Goal: Task Accomplishment & Management: Complete application form

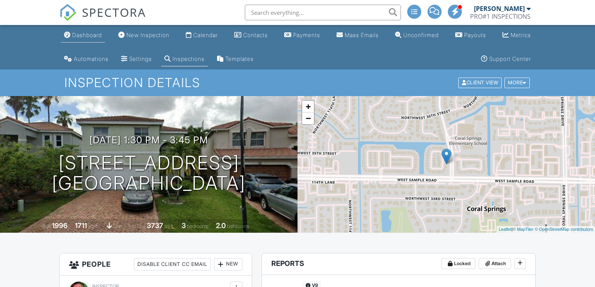
click at [83, 35] on div "Dashboard" at bounding box center [87, 35] width 30 height 7
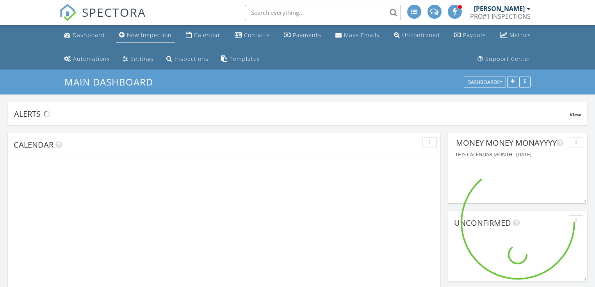
scroll to position [1423, 605]
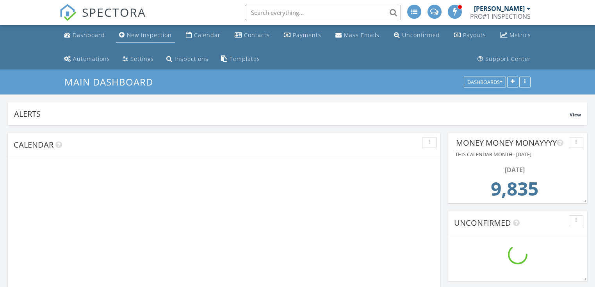
click at [148, 34] on div "New Inspection" at bounding box center [149, 34] width 45 height 7
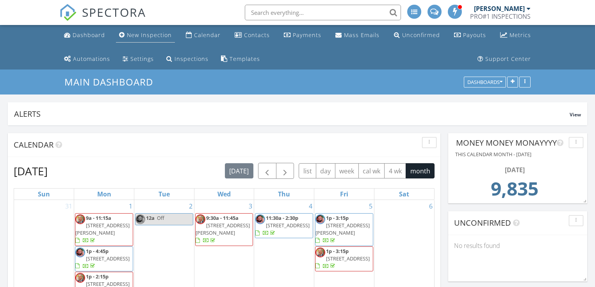
scroll to position [167, 188]
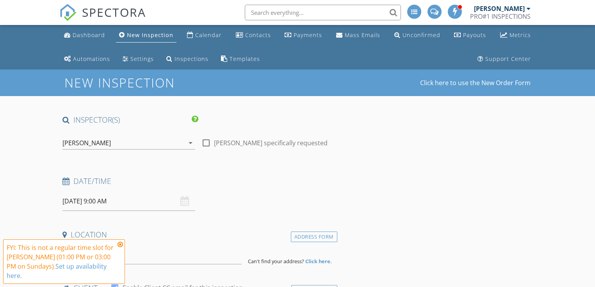
click at [189, 143] on icon "arrow_drop_down" at bounding box center [190, 142] width 9 height 9
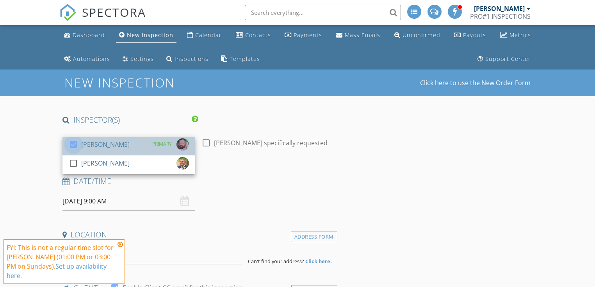
click at [74, 143] on div at bounding box center [73, 144] width 13 height 13
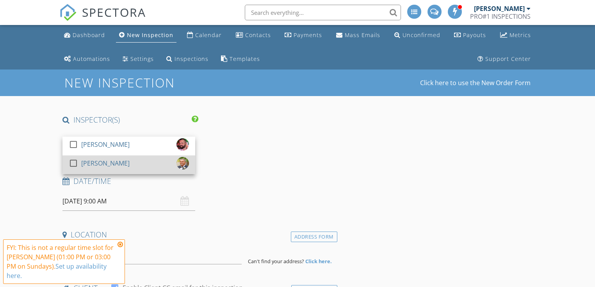
click at [71, 162] on div at bounding box center [73, 163] width 13 height 13
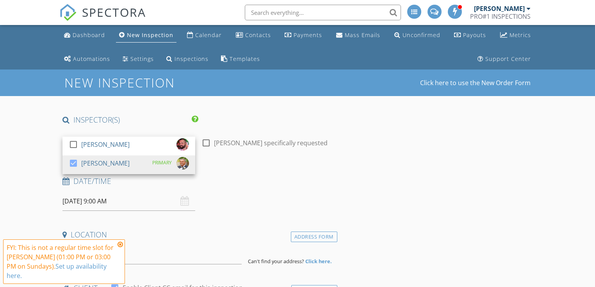
click at [77, 200] on input "09/28/2025 9:00 AM" at bounding box center [128, 201] width 133 height 19
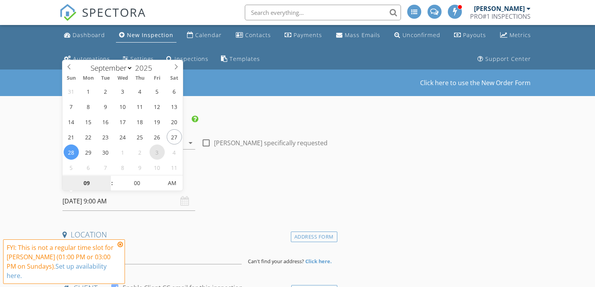
select select "9"
type input "10/03/2025 9:00 AM"
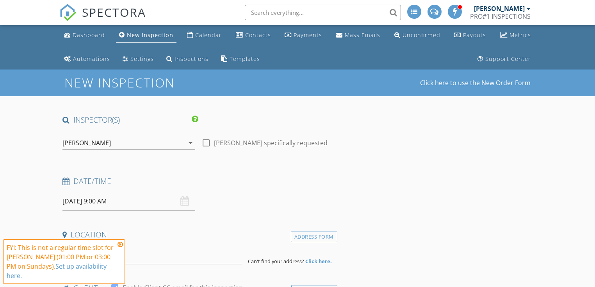
click at [225, 178] on h4 "Date/Time" at bounding box center [197, 181] width 271 height 10
click at [122, 250] on div "FYI: This is not a regular time slot for Dustin Bartko (01:00 PM or 03:00 PM on…" at bounding box center [64, 261] width 122 height 44
click at [121, 247] on icon at bounding box center [119, 244] width 5 height 6
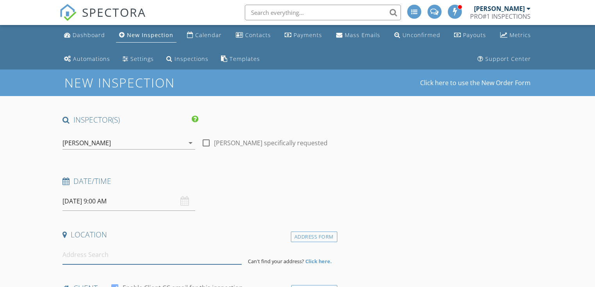
click at [97, 256] on input at bounding box center [151, 254] width 179 height 19
click at [82, 203] on input "[DATE] 9:00 AM" at bounding box center [128, 201] width 133 height 19
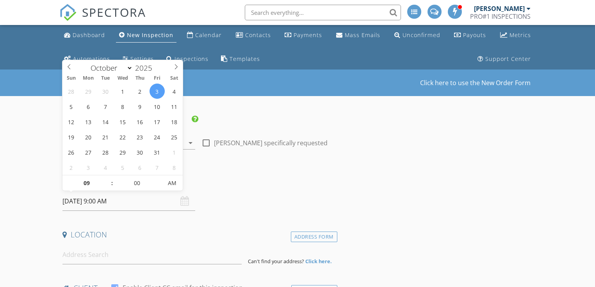
click at [230, 207] on div "Date/Time 10/03/2025 9:00 AM" at bounding box center [198, 193] width 278 height 35
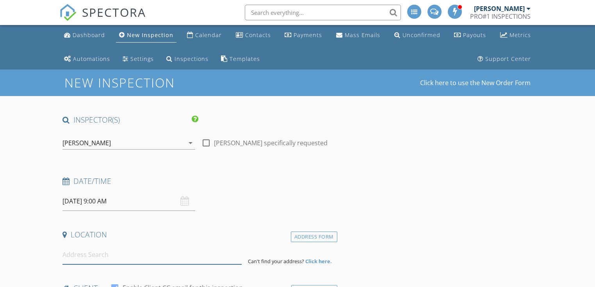
click at [89, 251] on input at bounding box center [151, 254] width 179 height 19
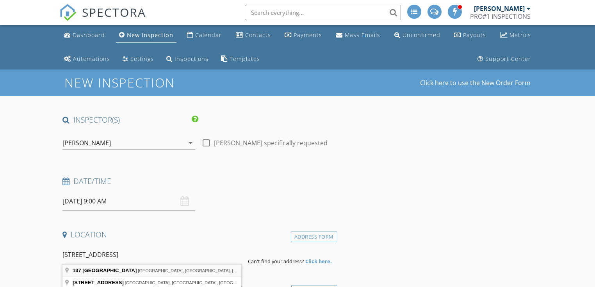
type input "137 Northwest Berkeley Avenue, Port St. Lucie, FL, USA"
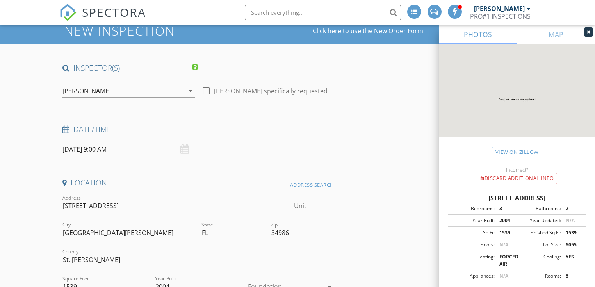
scroll to position [104, 0]
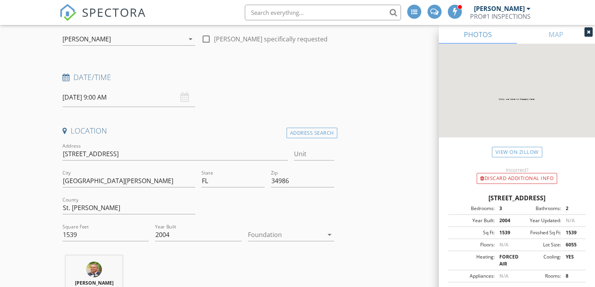
click at [327, 233] on icon "arrow_drop_down" at bounding box center [329, 234] width 9 height 9
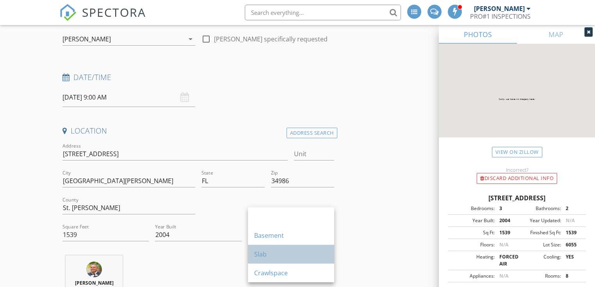
click at [310, 251] on div "Slab" at bounding box center [291, 253] width 74 height 9
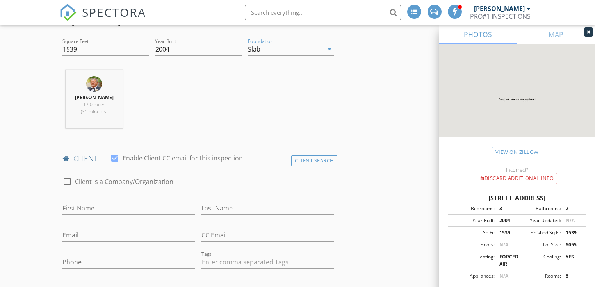
scroll to position [312, 0]
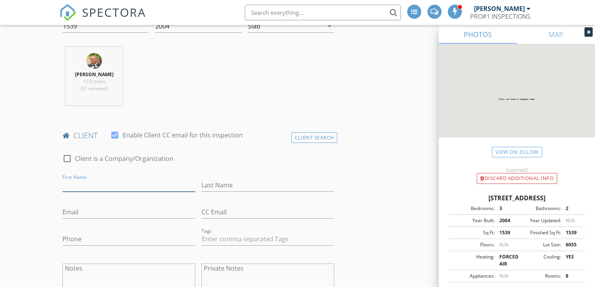
click at [91, 187] on input "First Name" at bounding box center [128, 185] width 133 height 13
type input "[PERSON_NAME]"
click at [218, 190] on input "Last Name" at bounding box center [267, 185] width 133 height 13
type input "[PERSON_NAME]"
click at [69, 214] on input "Email" at bounding box center [128, 212] width 133 height 13
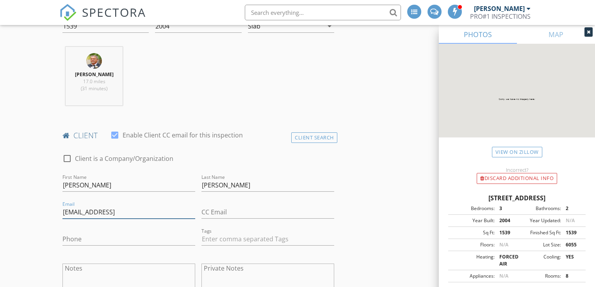
drag, startPoint x: 166, startPoint y: 212, endPoint x: 126, endPoint y: 211, distance: 40.2
click at [126, 211] on input "gregggirard@me.com407-967-0949" at bounding box center [128, 212] width 133 height 13
type input "gregggirard@me.com407-967-0949"
click at [76, 243] on input "Phone" at bounding box center [128, 239] width 133 height 13
paste input "[PHONE_NUMBER]"
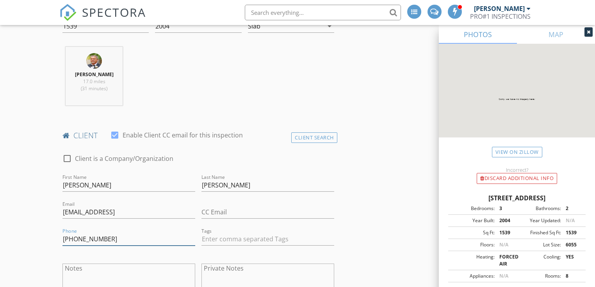
type input "[PHONE_NUMBER]"
drag, startPoint x: 170, startPoint y: 211, endPoint x: 127, endPoint y: 210, distance: 42.9
click at [127, 210] on input "gregggirard@me.com407-967-0949" at bounding box center [128, 212] width 133 height 13
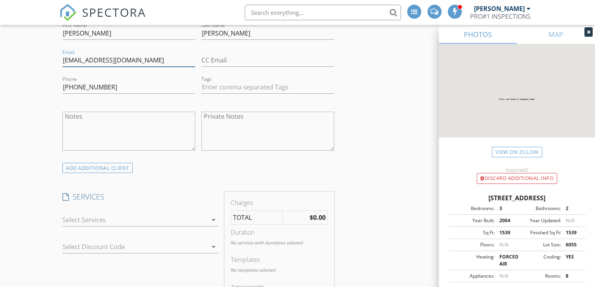
scroll to position [468, 0]
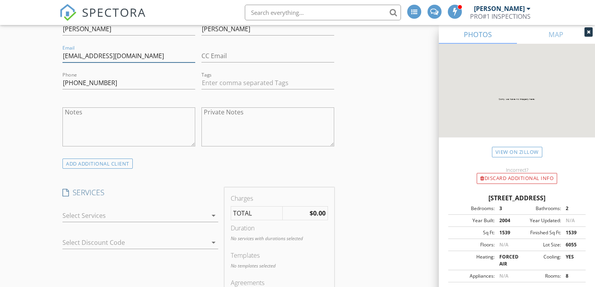
type input "[EMAIL_ADDRESS][DOMAIN_NAME]"
click at [214, 217] on icon "arrow_drop_down" at bounding box center [213, 215] width 9 height 9
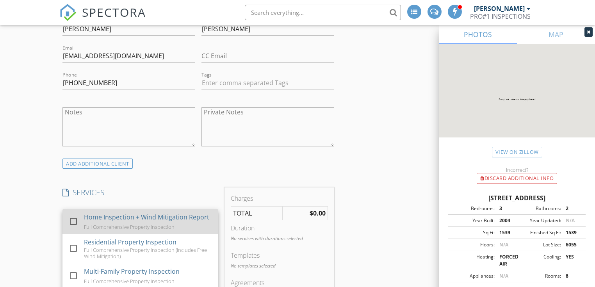
click at [71, 222] on div at bounding box center [73, 221] width 13 height 13
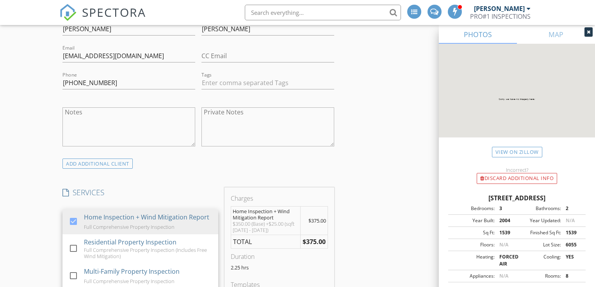
click at [113, 198] on div "SERVICES check_box Home Inspection + Wind Mitigation Report Full Comprehensive …" at bounding box center [140, 273] width 162 height 172
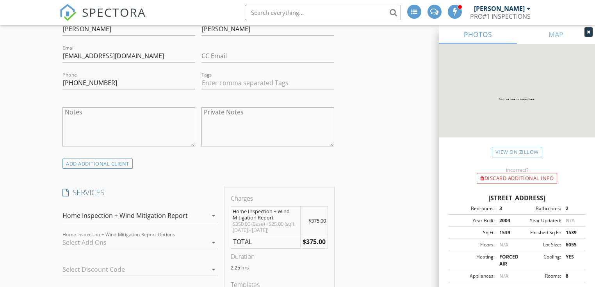
click at [212, 244] on icon "arrow_drop_down" at bounding box center [213, 242] width 9 height 9
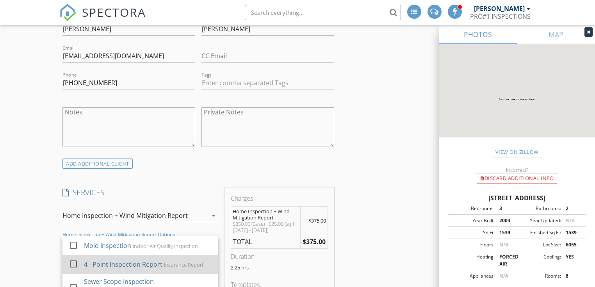
click at [72, 260] on div at bounding box center [73, 263] width 13 height 13
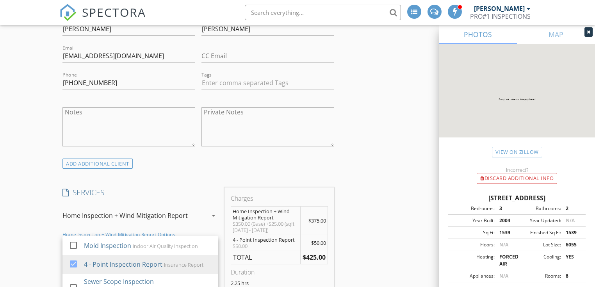
click at [138, 205] on div "check_box Home Inspection + Wind Mitigation Report Full Comprehensive Property …" at bounding box center [140, 217] width 156 height 25
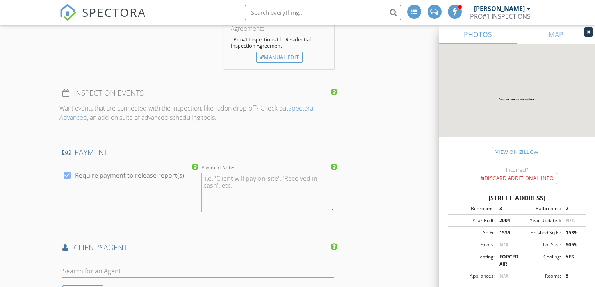
scroll to position [833, 0]
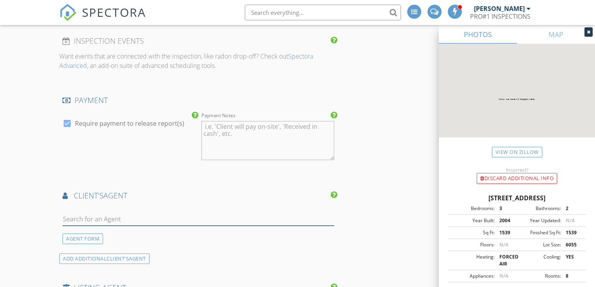
click at [114, 216] on input "text" at bounding box center [197, 219] width 271 height 13
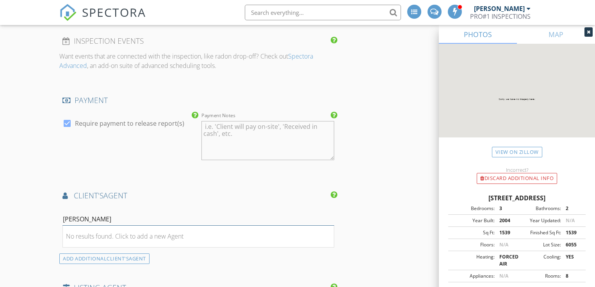
drag, startPoint x: 118, startPoint y: 217, endPoint x: 62, endPoint y: 217, distance: 55.8
click at [62, 217] on input "[PERSON_NAME]" at bounding box center [197, 219] width 271 height 13
type input "[PERSON_NAME]"
click at [76, 234] on div "No results found. Click to add a new Agent" at bounding box center [124, 235] width 117 height 9
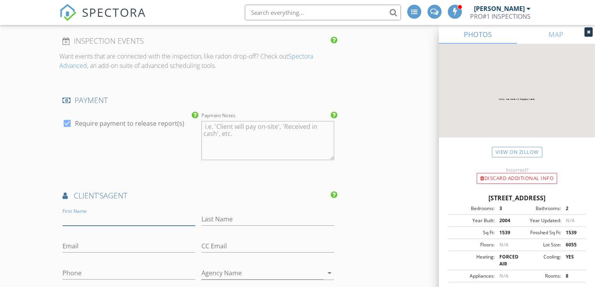
click at [75, 219] on input "First Name" at bounding box center [128, 219] width 133 height 13
paste input "[PERSON_NAME]"
type input "[PERSON_NAME]"
click at [208, 220] on input "Last Name" at bounding box center [267, 219] width 133 height 13
paste input "[PERSON_NAME]"
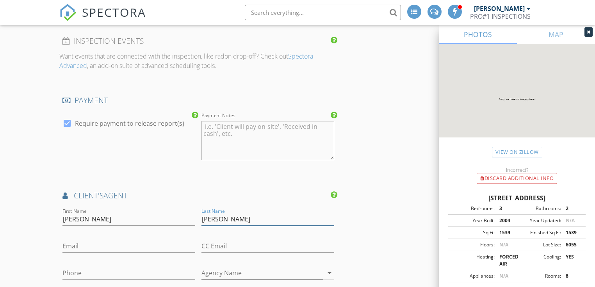
drag, startPoint x: 225, startPoint y: 219, endPoint x: 196, endPoint y: 219, distance: 28.5
click at [196, 219] on div "First Name Tammie Colbert Last Name Tammie Colbert Email CC Email Phone Agency …" at bounding box center [198, 290] width 278 height 169
type input "Colbert"
drag, startPoint x: 116, startPoint y: 216, endPoint x: 90, endPoint y: 217, distance: 26.6
click at [90, 217] on input "[PERSON_NAME]" at bounding box center [128, 219] width 133 height 13
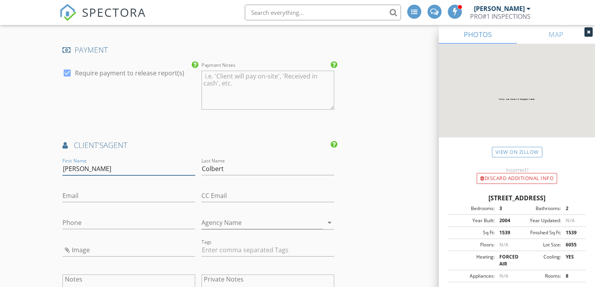
scroll to position [937, 0]
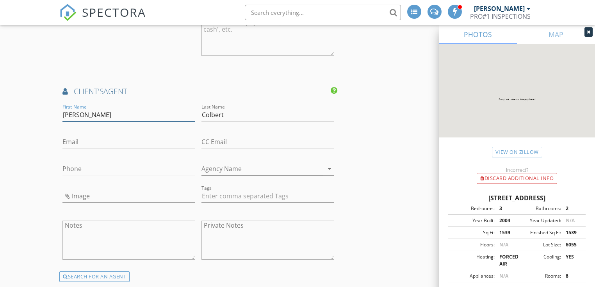
type input "[PERSON_NAME]"
click at [120, 137] on input "Email" at bounding box center [128, 141] width 133 height 13
type input "[EMAIL_ADDRESS][DOMAIN_NAME]"
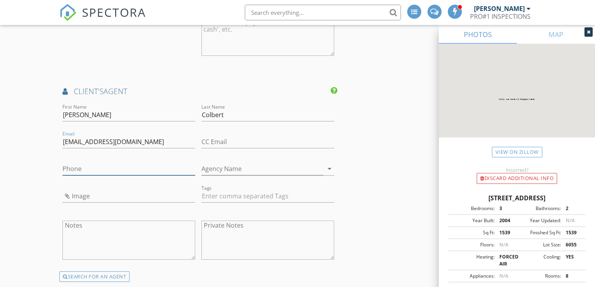
click at [67, 164] on input "Phone" at bounding box center [128, 168] width 133 height 13
type input "[PHONE_NUMBER]"
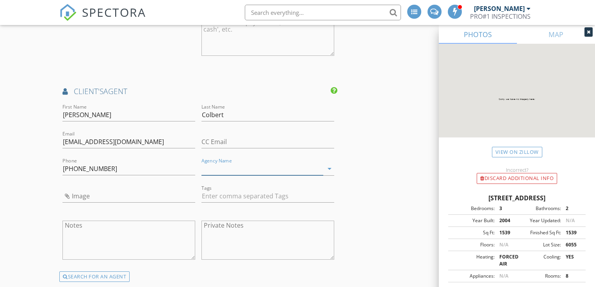
click at [206, 167] on input "Agency Name" at bounding box center [262, 168] width 122 height 13
paste input "[PERSON_NAME] Properties LLC"
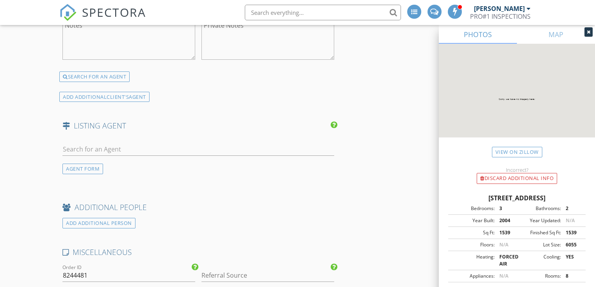
scroll to position [1145, 0]
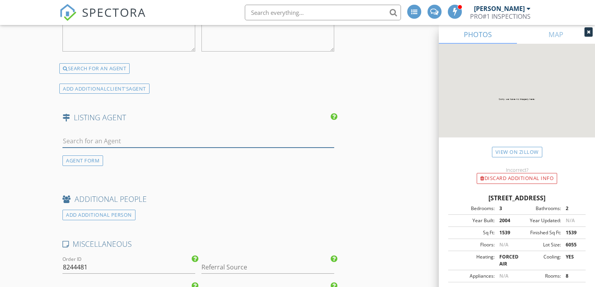
click at [66, 140] on input "text" at bounding box center [197, 141] width 271 height 13
type input "[PERSON_NAME] Properties LLC"
paste input "Sandy C. McAlister"
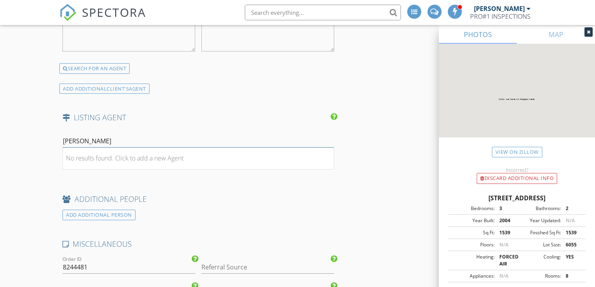
drag, startPoint x: 89, startPoint y: 139, endPoint x: 83, endPoint y: 137, distance: 6.5
click at [83, 137] on input "Sandy C. McAlister" at bounding box center [197, 141] width 271 height 13
type input "[PERSON_NAME]"
click at [100, 160] on div "[PERSON_NAME] Properties LLC" at bounding box center [121, 163] width 72 height 6
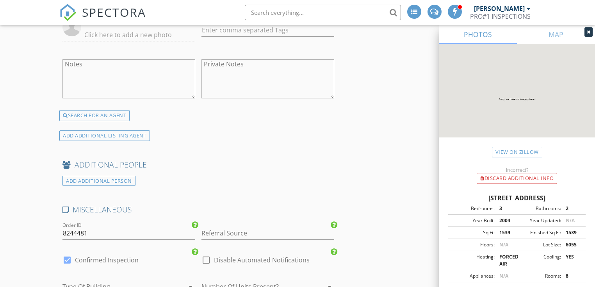
scroll to position [1405, 0]
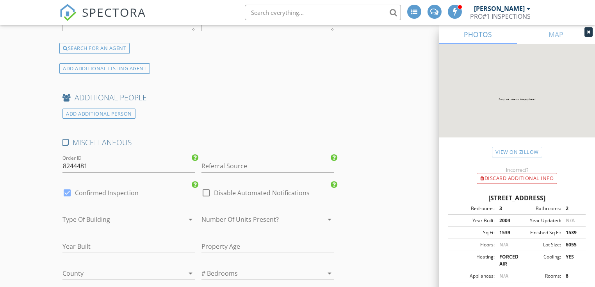
click at [194, 215] on icon "arrow_drop_down" at bounding box center [190, 219] width 9 height 9
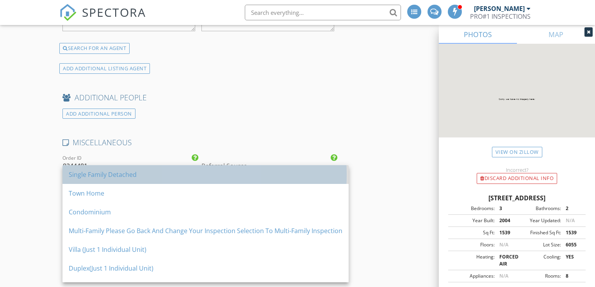
click at [197, 180] on div "Single Family Detached" at bounding box center [206, 174] width 274 height 19
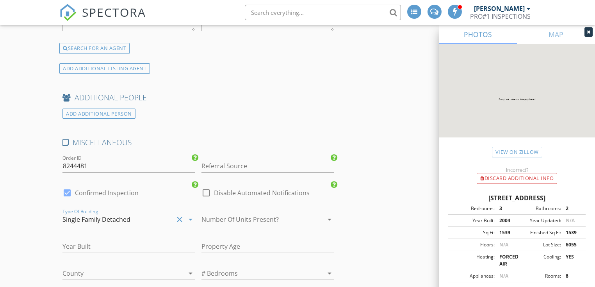
click at [240, 215] on div at bounding box center [256, 219] width 111 height 12
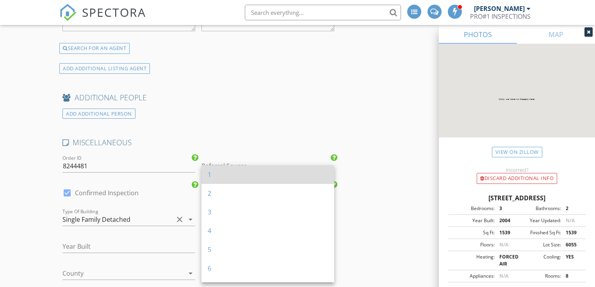
click at [239, 181] on div "1" at bounding box center [268, 174] width 120 height 19
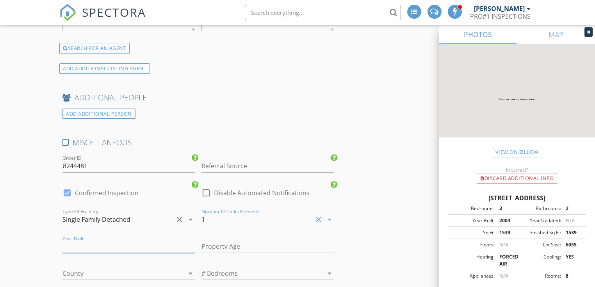
drag, startPoint x: 153, startPoint y: 243, endPoint x: 185, endPoint y: 245, distance: 32.5
click at [153, 243] on input "number" at bounding box center [128, 246] width 133 height 13
type input "2004"
click at [218, 240] on input "number" at bounding box center [267, 246] width 133 height 13
type input "21"
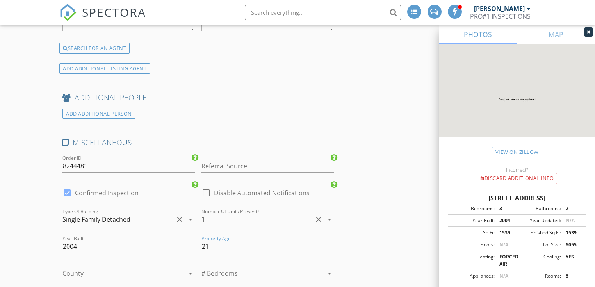
click at [189, 269] on icon "arrow_drop_down" at bounding box center [190, 273] width 9 height 9
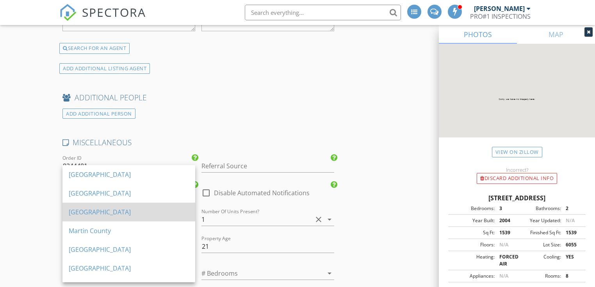
click at [155, 216] on div "[GEOGRAPHIC_DATA]" at bounding box center [129, 211] width 120 height 9
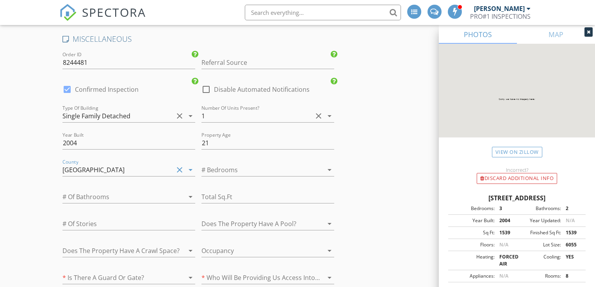
scroll to position [1509, 0]
click at [327, 166] on icon "arrow_drop_down" at bounding box center [329, 169] width 9 height 9
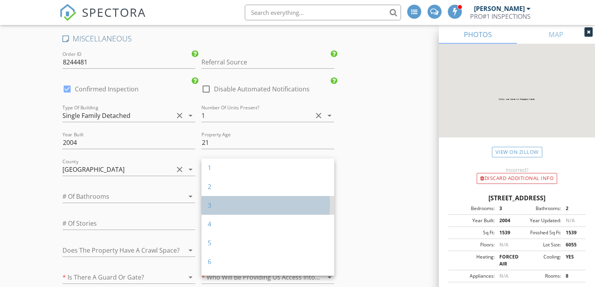
click at [303, 198] on div "3" at bounding box center [268, 205] width 120 height 19
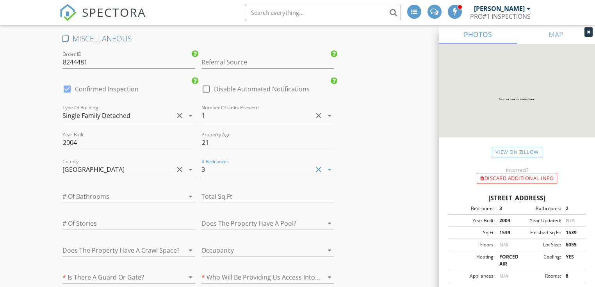
click at [189, 192] on icon "arrow_drop_down" at bounding box center [190, 196] width 9 height 9
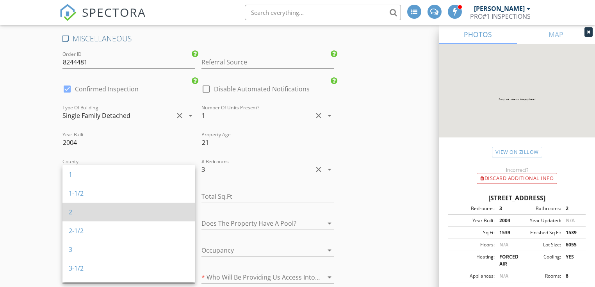
click at [177, 214] on div "2" at bounding box center [129, 211] width 120 height 9
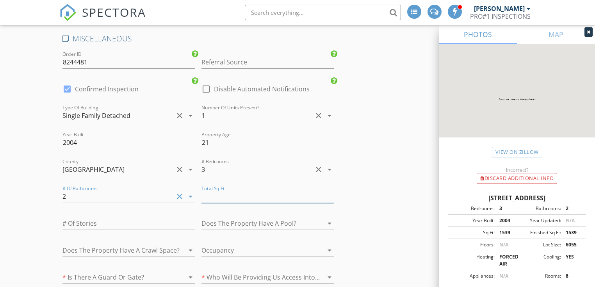
click at [223, 190] on input "number" at bounding box center [267, 196] width 133 height 13
type input "1539"
type input "1"
click at [190, 217] on input "1" at bounding box center [128, 223] width 133 height 13
click at [331, 219] on icon "arrow_drop_down" at bounding box center [329, 223] width 9 height 9
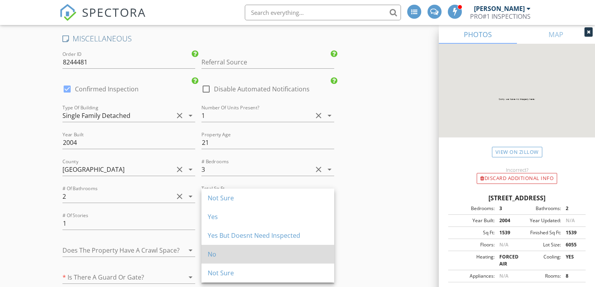
click at [310, 256] on div "No" at bounding box center [268, 253] width 120 height 9
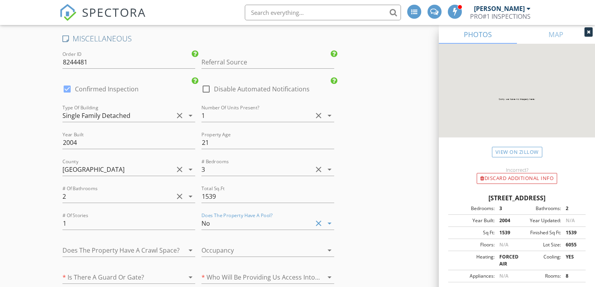
click at [193, 246] on icon "arrow_drop_down" at bounding box center [190, 250] width 9 height 9
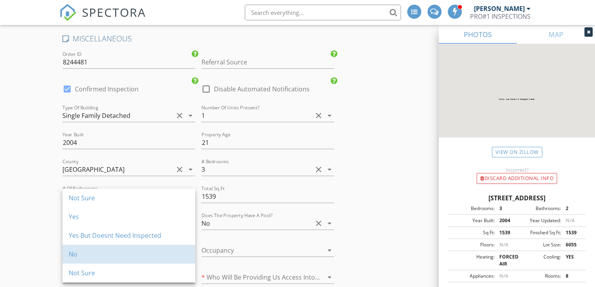
click at [193, 246] on link "No" at bounding box center [128, 254] width 133 height 19
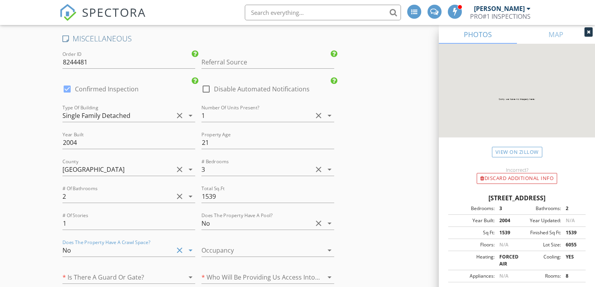
click at [328, 247] on icon "arrow_drop_down" at bounding box center [329, 250] width 9 height 9
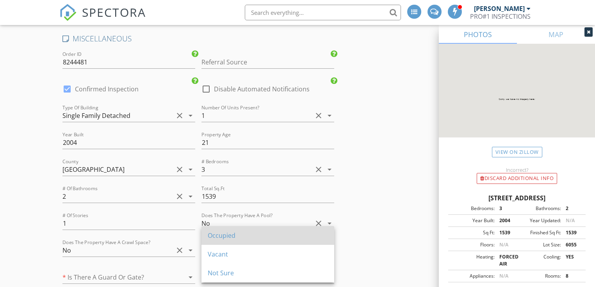
click at [320, 240] on div "Occupied" at bounding box center [268, 235] width 120 height 19
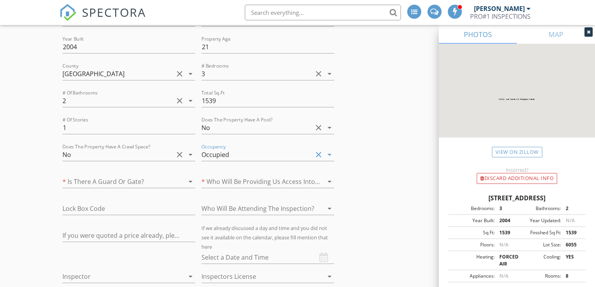
scroll to position [1613, 0]
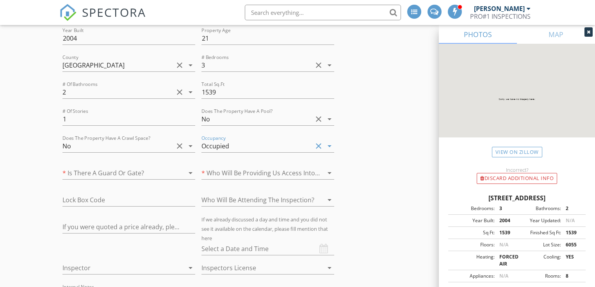
click at [191, 168] on icon "arrow_drop_down" at bounding box center [190, 172] width 9 height 9
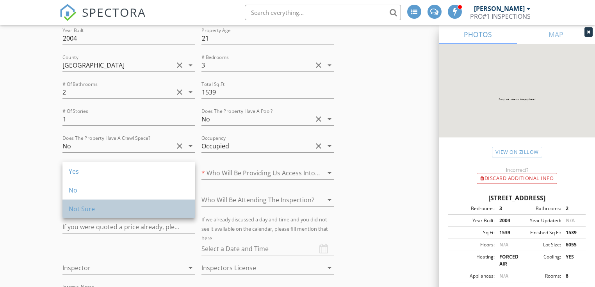
click at [178, 209] on div "Not Sure" at bounding box center [129, 208] width 120 height 9
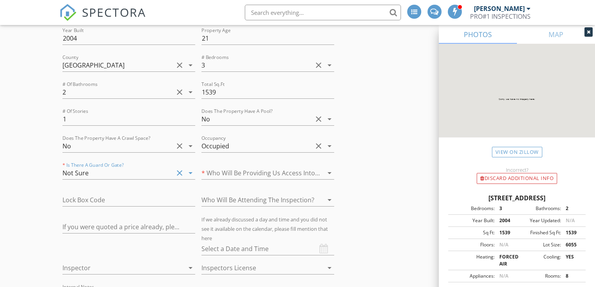
click at [331, 168] on icon "arrow_drop_down" at bounding box center [329, 172] width 9 height 9
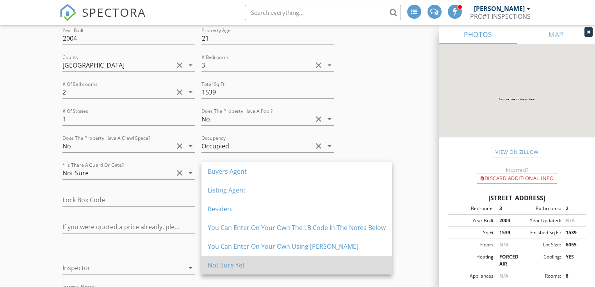
click at [302, 258] on div "Not Sure Yet" at bounding box center [297, 265] width 178 height 19
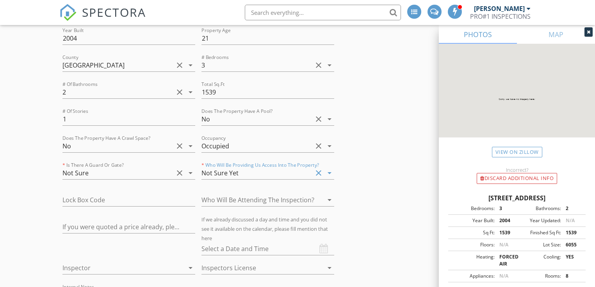
click at [330, 195] on icon "arrow_drop_down" at bounding box center [329, 199] width 9 height 9
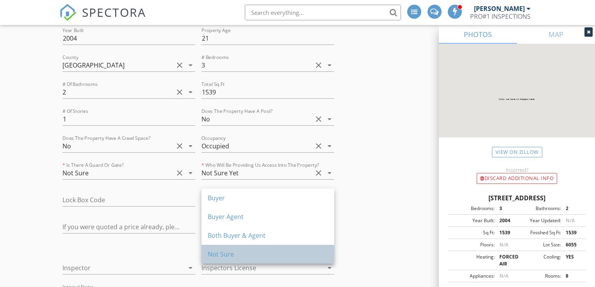
click at [305, 254] on div "Not Sure" at bounding box center [268, 253] width 120 height 9
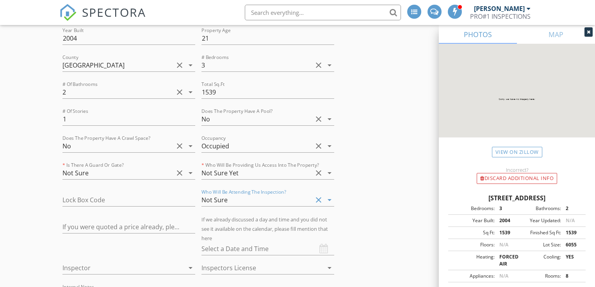
click at [190, 263] on icon "arrow_drop_down" at bounding box center [190, 267] width 9 height 9
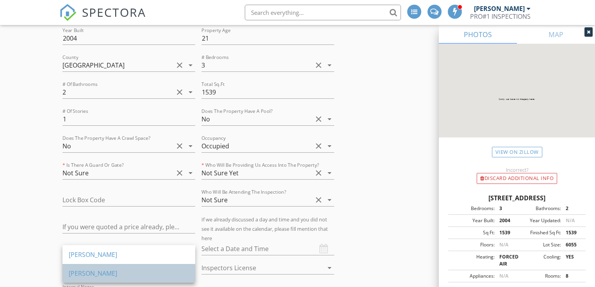
click at [186, 267] on div "[PERSON_NAME]" at bounding box center [129, 273] width 120 height 19
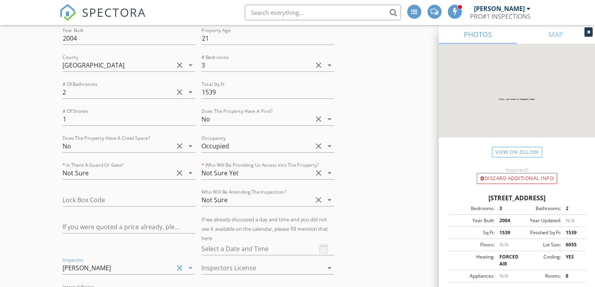
click at [329, 263] on icon "arrow_drop_down" at bounding box center [329, 267] width 9 height 9
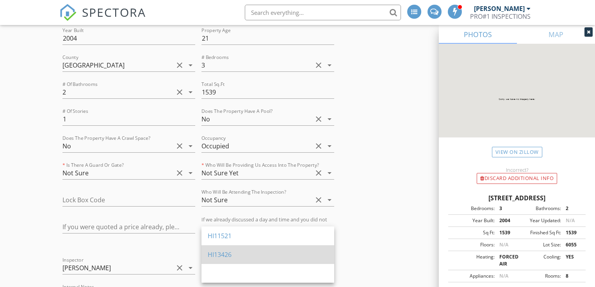
click at [311, 257] on div "HI13426" at bounding box center [268, 254] width 120 height 9
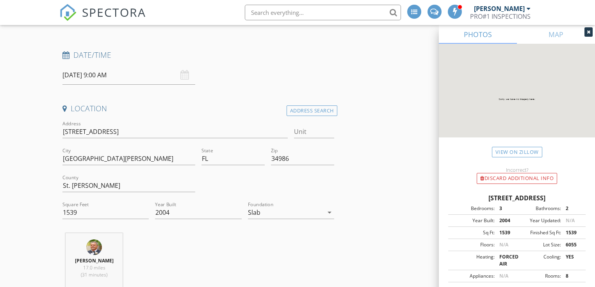
scroll to position [28, 0]
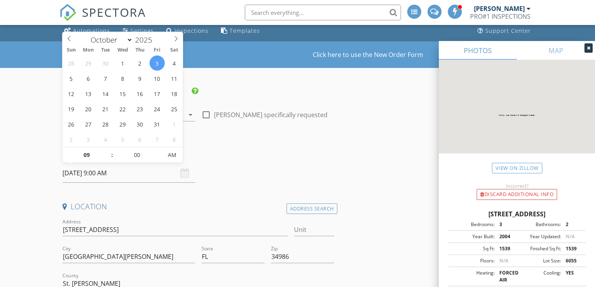
click at [85, 172] on input "[DATE] 9:00 AM" at bounding box center [128, 173] width 133 height 19
click at [234, 162] on div "Date/Time" at bounding box center [198, 156] width 278 height 16
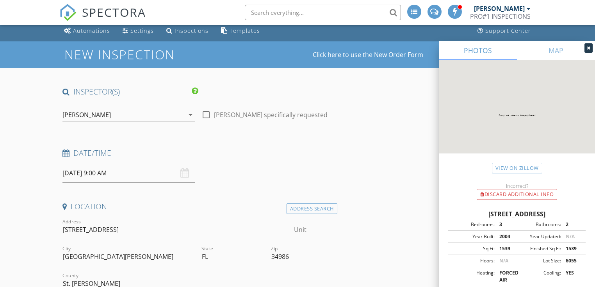
click at [87, 176] on input "[DATE] 9:00 AM" at bounding box center [128, 173] width 133 height 19
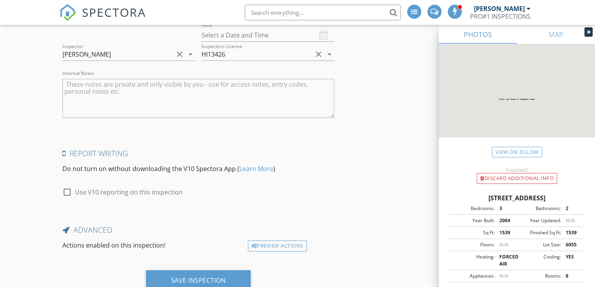
scroll to position [1850, 0]
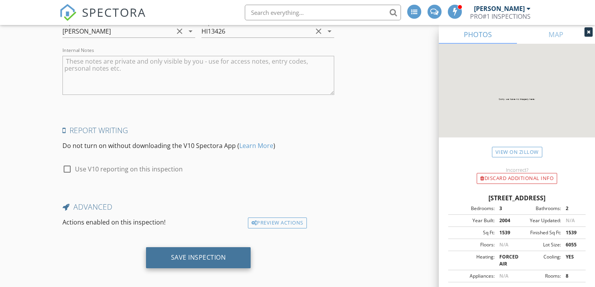
click at [236, 252] on div "Save Inspection" at bounding box center [198, 257] width 105 height 21
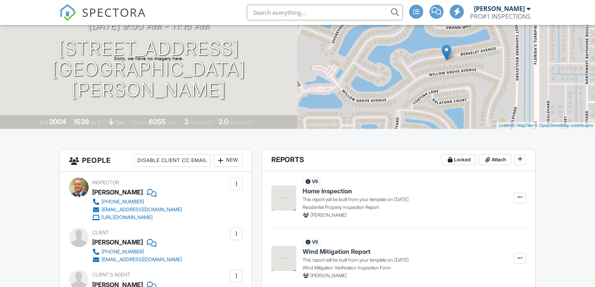
scroll to position [260, 0]
